Goal: Task Accomplishment & Management: Use online tool/utility

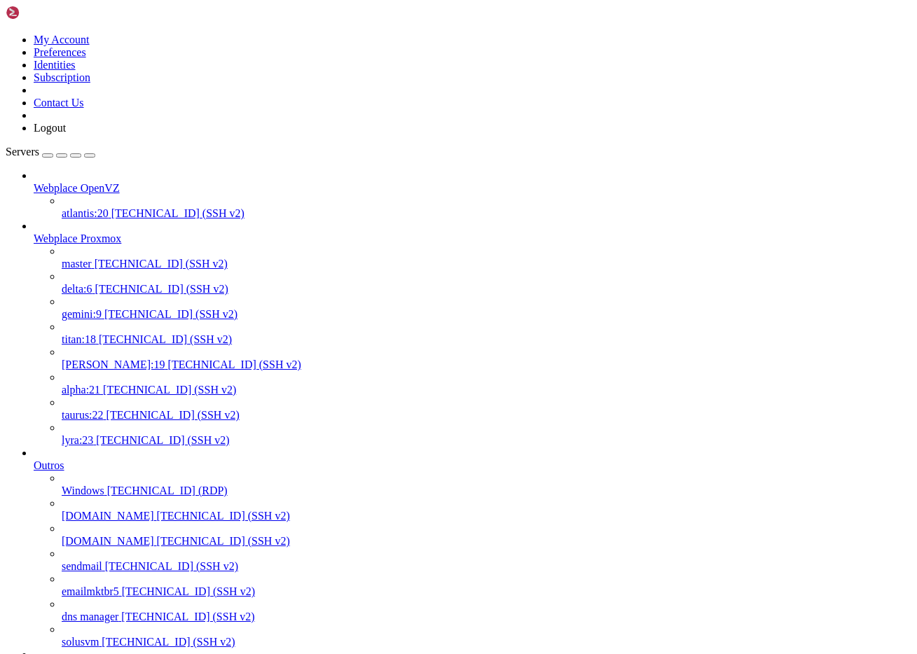
scroll to position [11, 0]
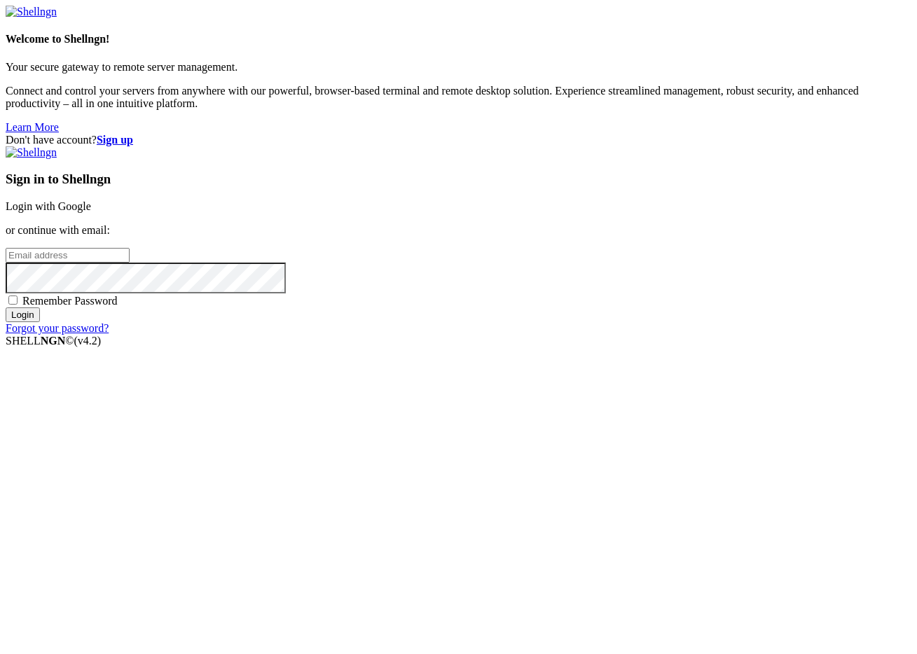
type input "[PERSON_NAME][EMAIL_ADDRESS][DOMAIN_NAME]"
click at [40, 322] on input "Login" at bounding box center [23, 315] width 34 height 15
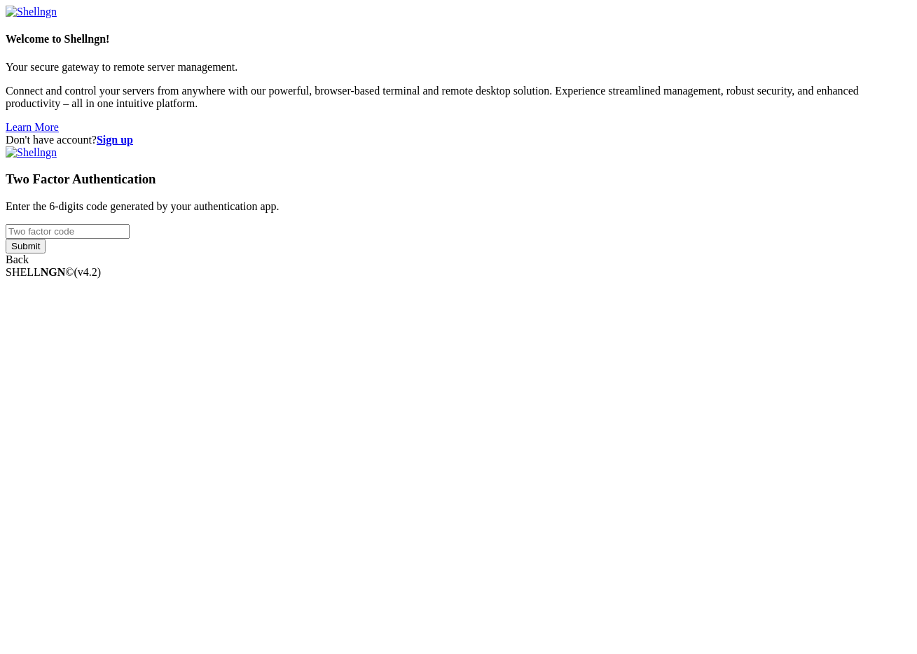
click at [130, 239] on input "number" at bounding box center [68, 231] width 124 height 15
type input "502660"
click at [6, 239] on input "Submit" at bounding box center [26, 246] width 40 height 15
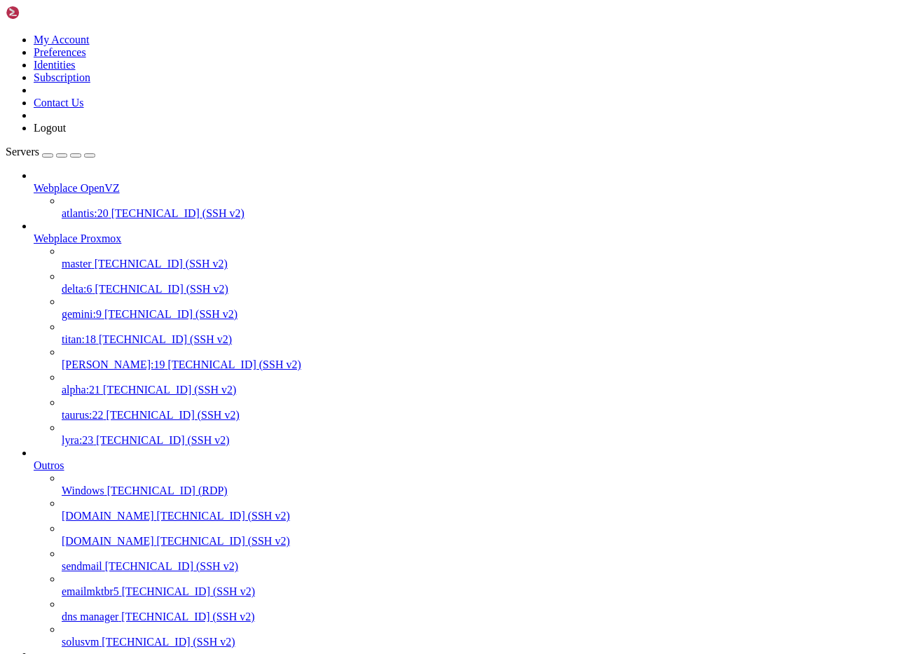
scroll to position [1631, 0]
